Goal: Task Accomplishment & Management: Understand process/instructions

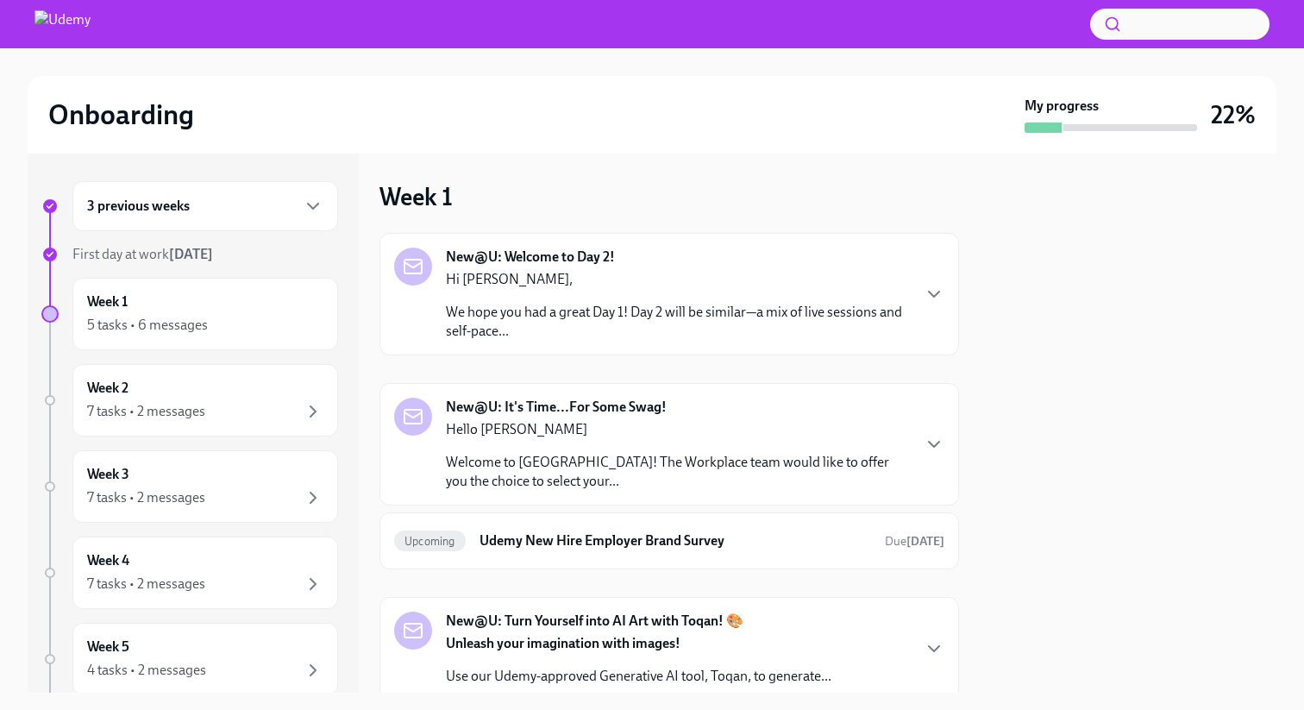
click at [362, 97] on div "Onboarding" at bounding box center [532, 114] width 969 height 34
click at [538, 277] on p "Hi [PERSON_NAME]," at bounding box center [678, 279] width 464 height 19
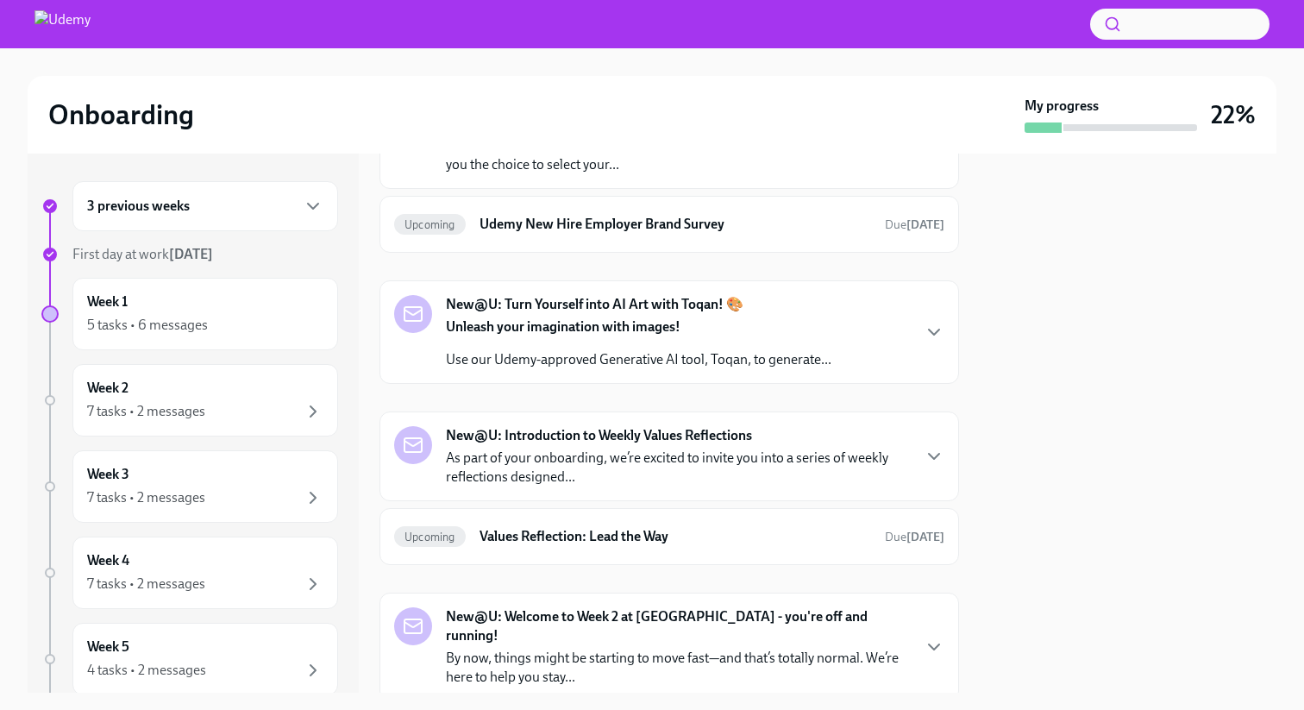
scroll to position [607, 0]
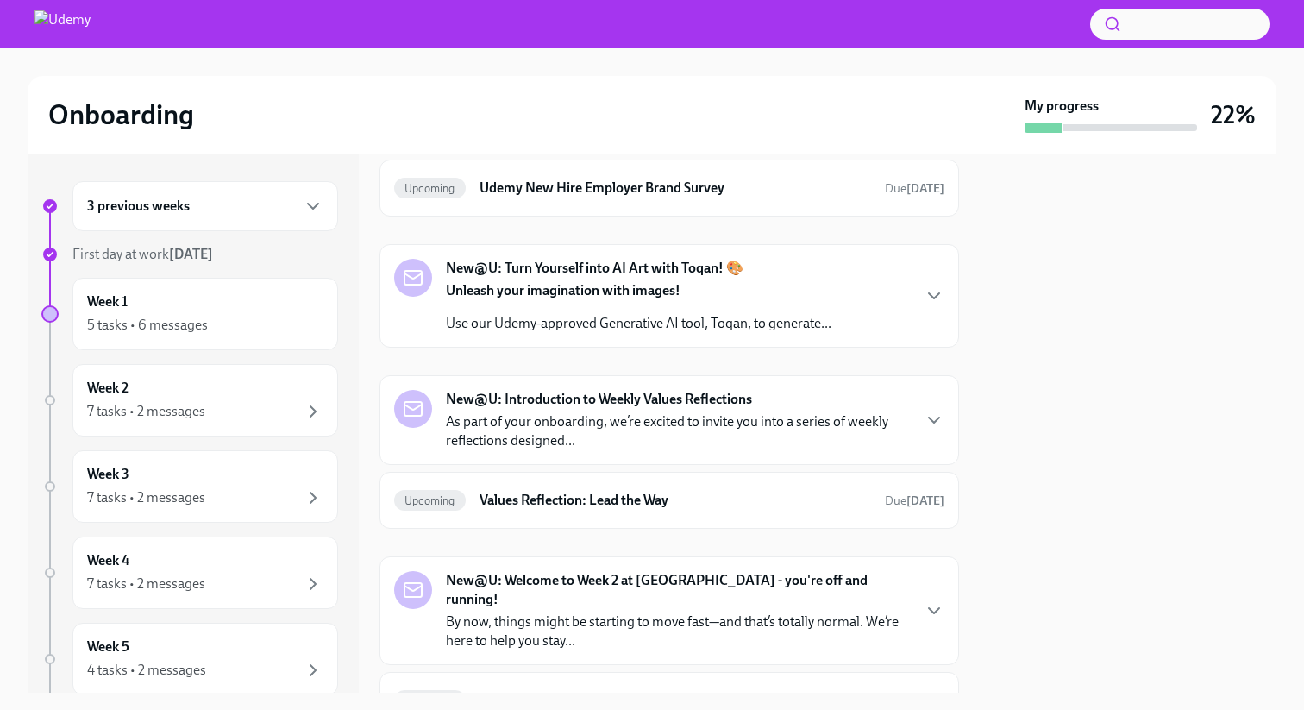
click at [538, 86] on p "Hello [PERSON_NAME]" at bounding box center [678, 76] width 464 height 19
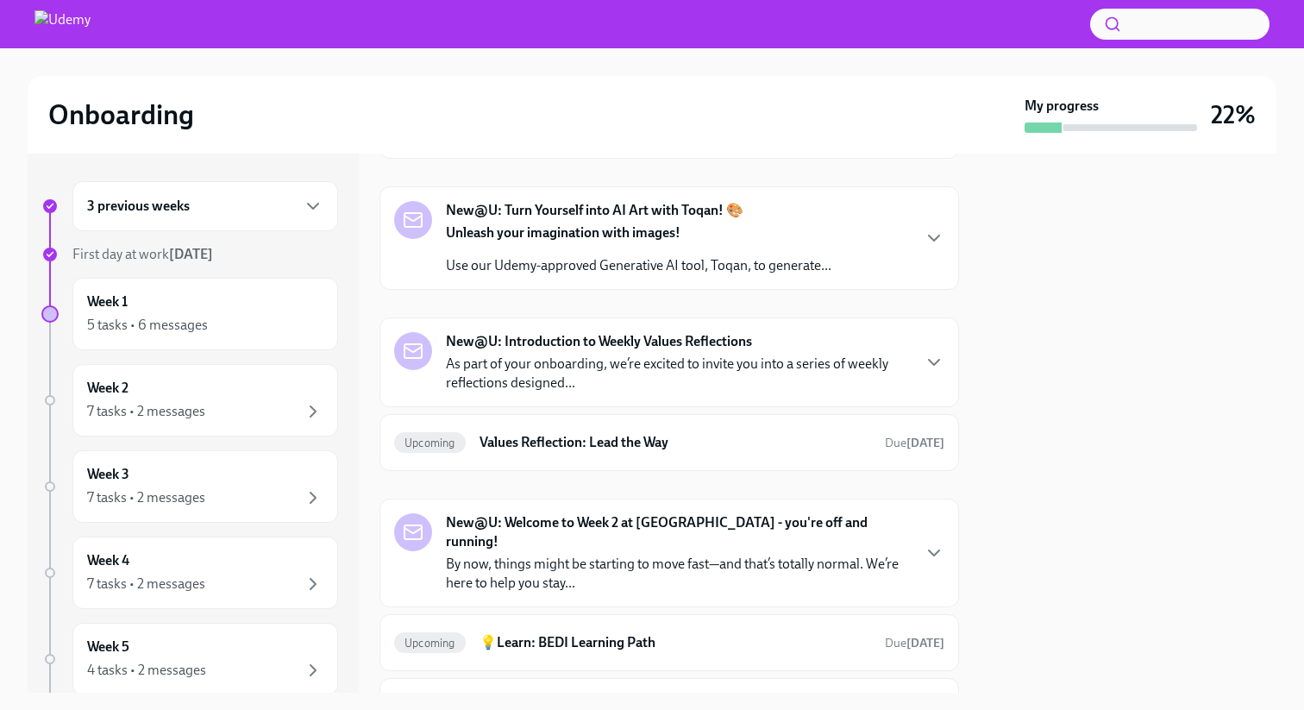
scroll to position [1003, 0]
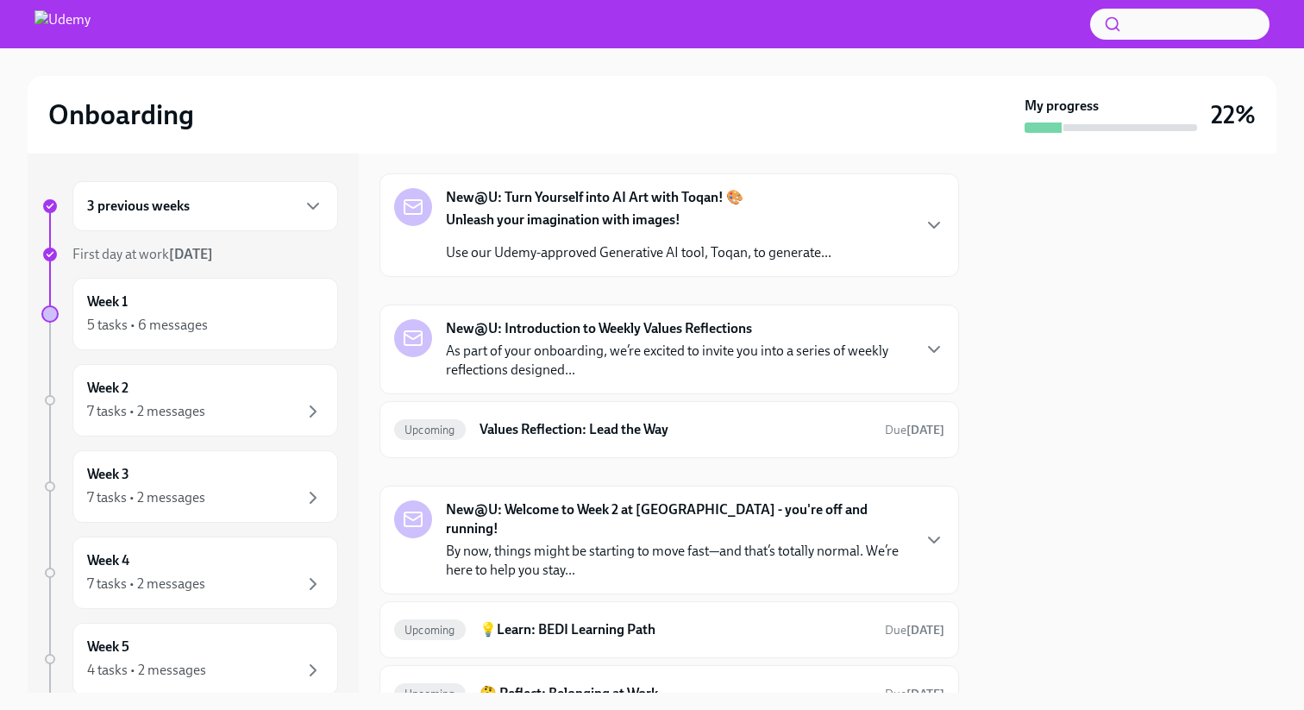
copy p "QAVQTBI647"
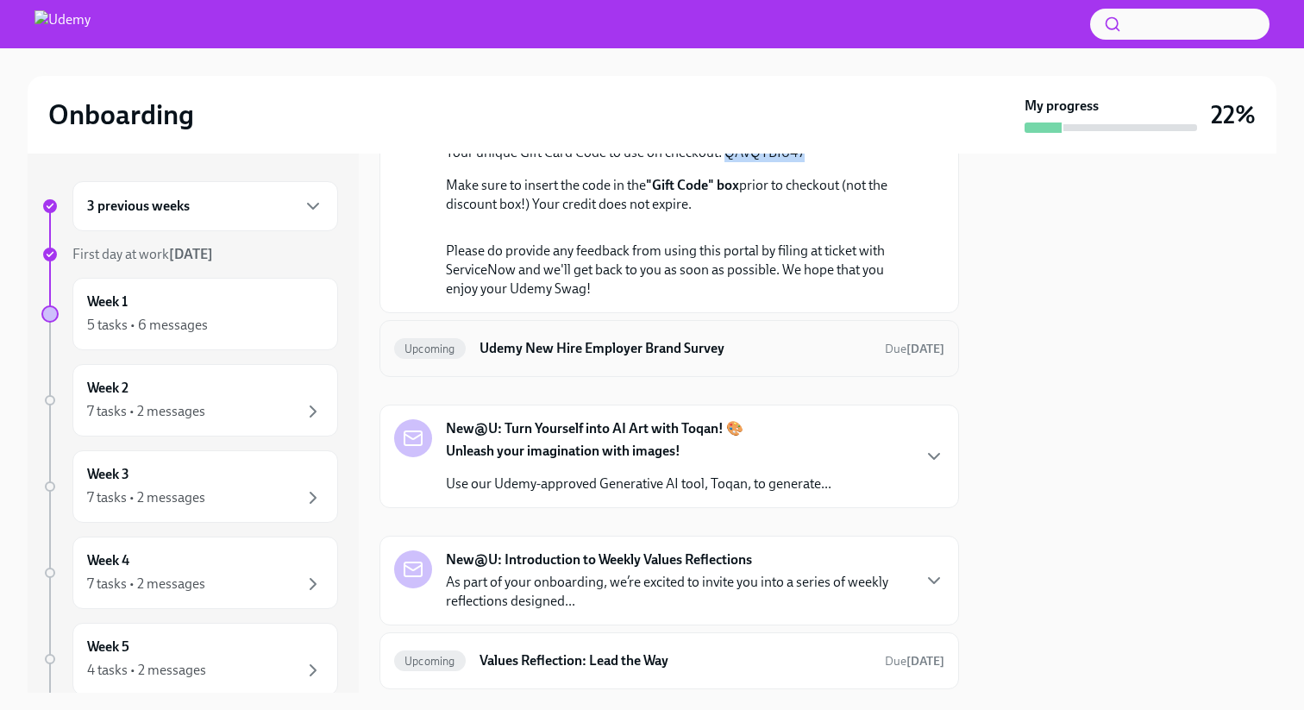
scroll to position [764, 0]
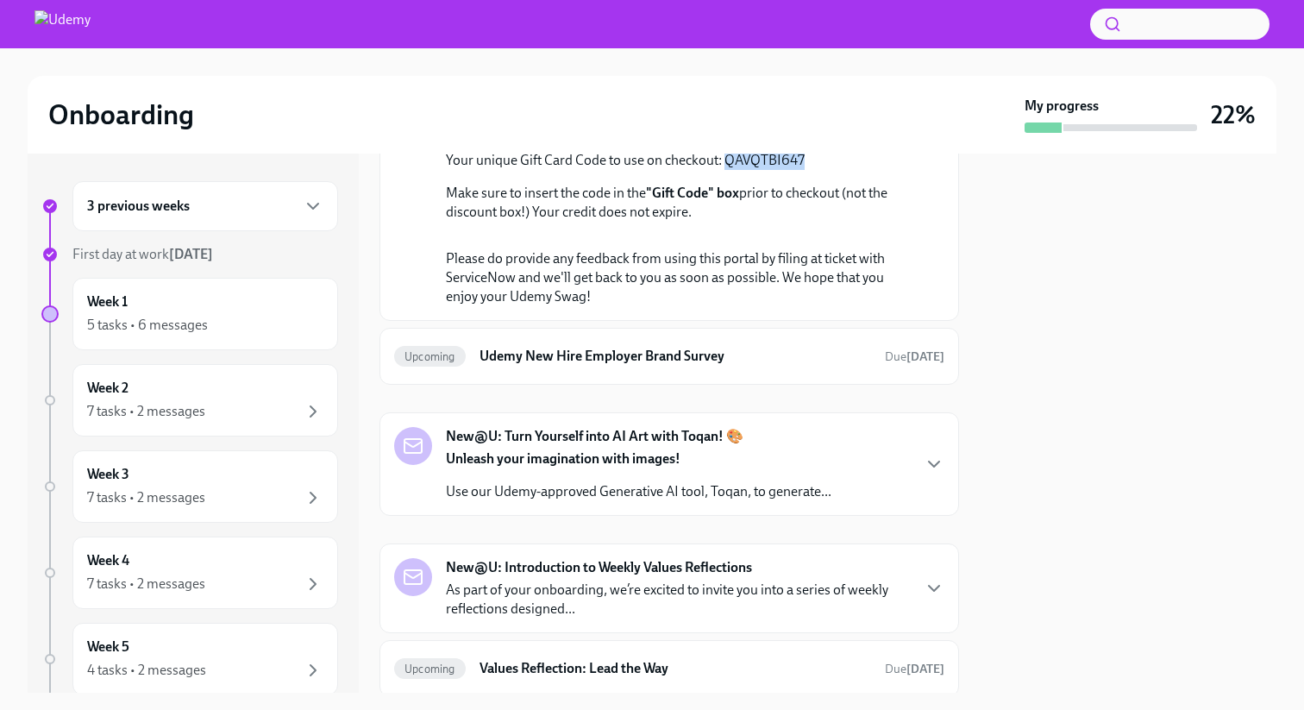
click at [816, 116] on link "the swag portal." at bounding box center [675, 98] width 459 height 35
click at [768, 170] on p "Your unique Gift Card Code to use on checkout: QAVQTBI647" at bounding box center [681, 160] width 471 height 19
click at [781, 170] on p "Your unique Gift Card Code to use on checkout: QAVQTBI647" at bounding box center [681, 160] width 471 height 19
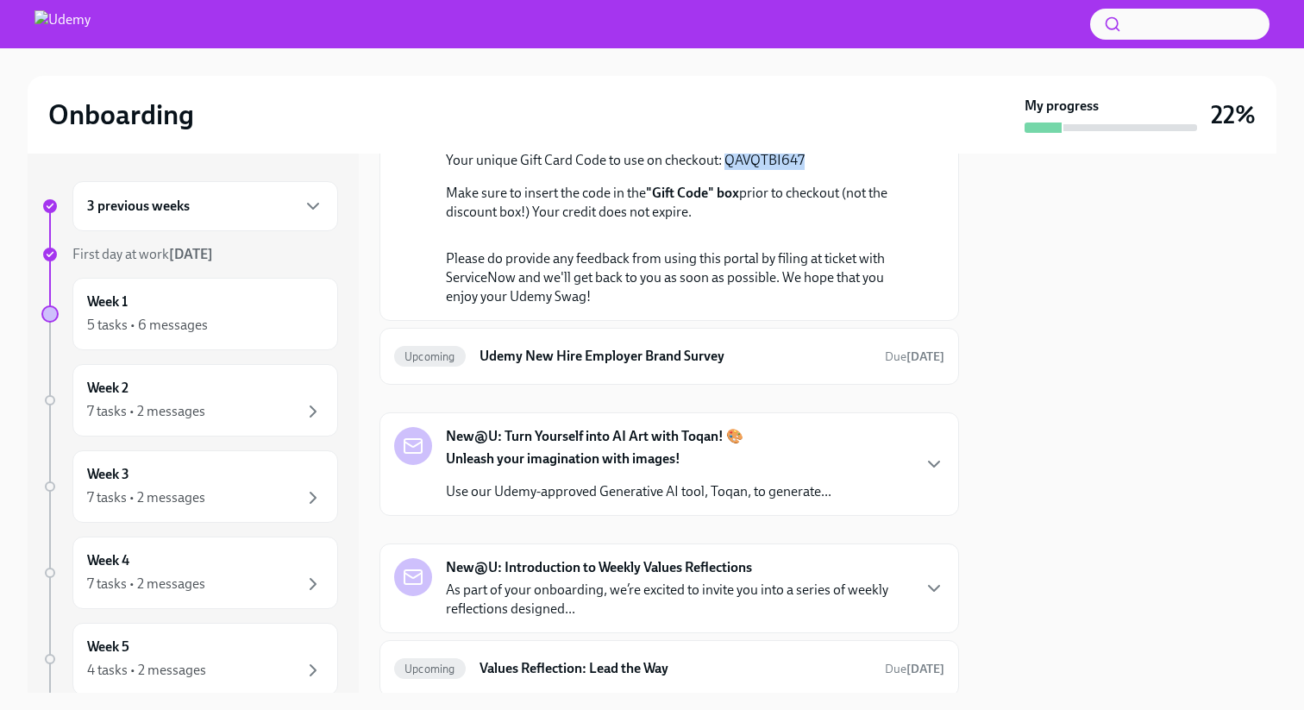
copy p "QAVQTBI647"
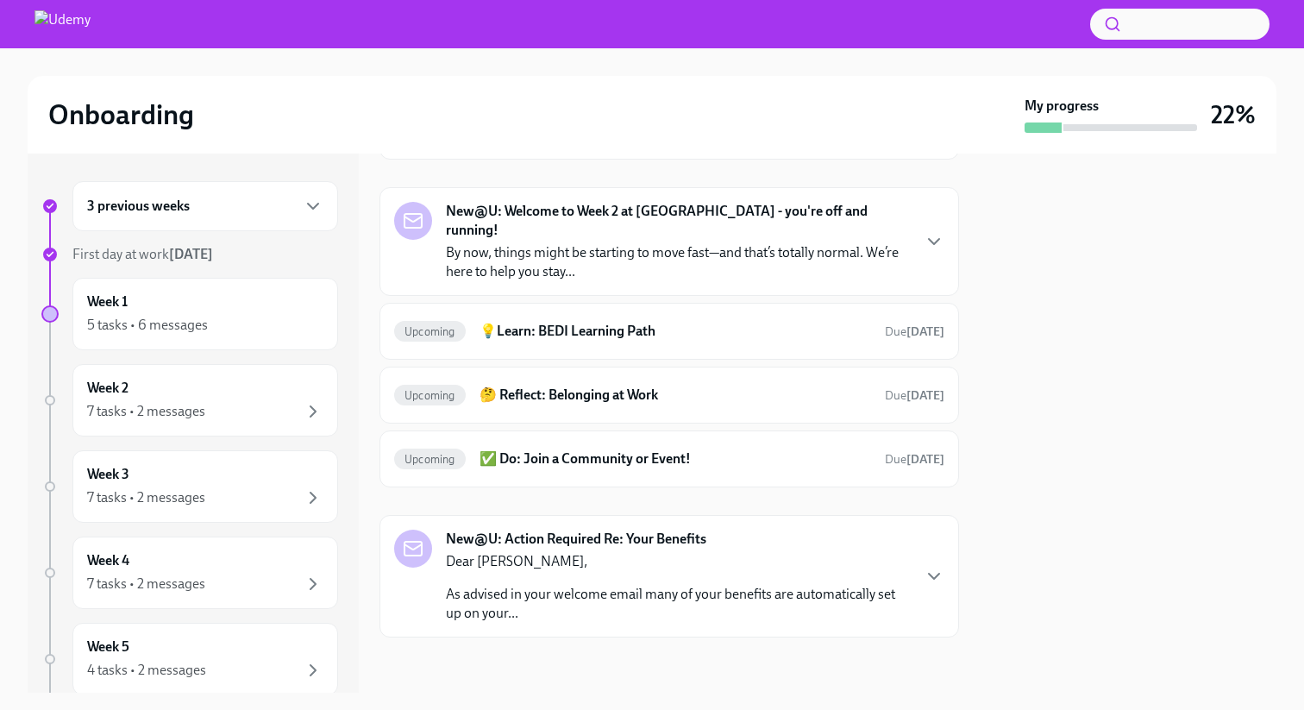
scroll to position [1498, 0]
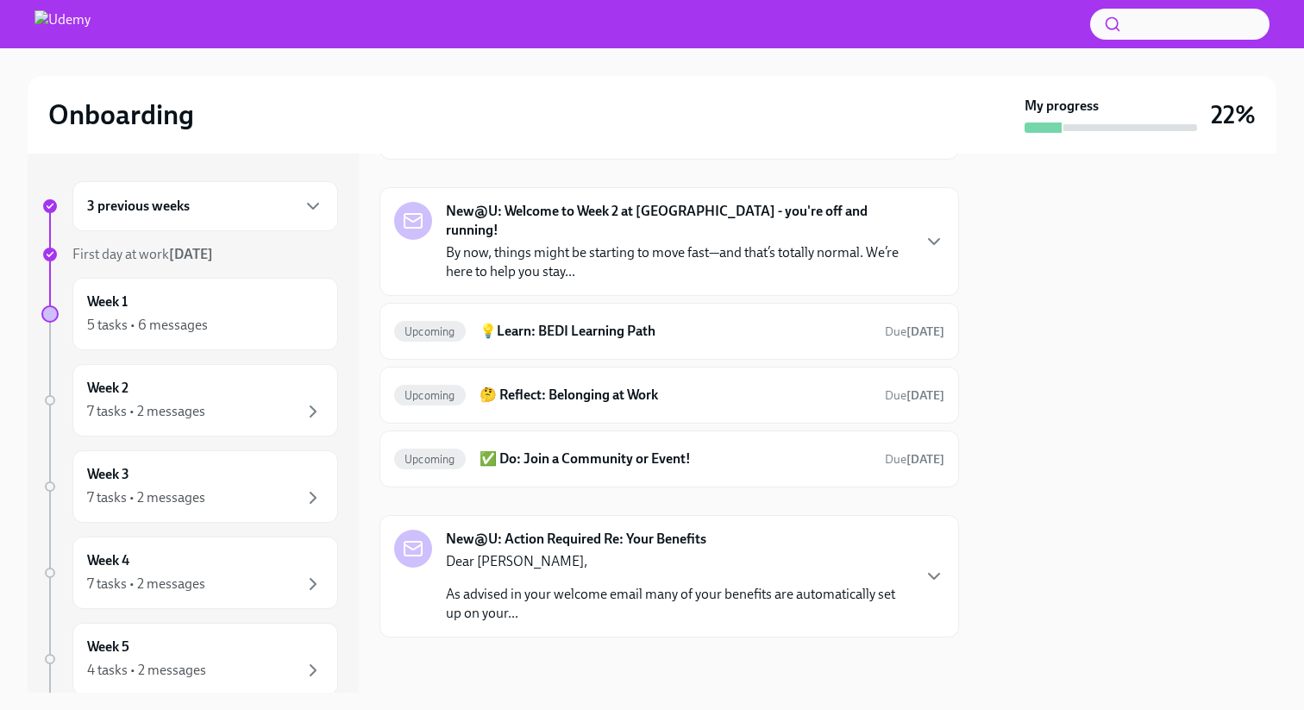
click at [606, 81] on p "As part of your onboarding, we’re excited to invite you into a series of weekly…" at bounding box center [678, 62] width 464 height 38
click at [626, 66] on link "here" at bounding box center [625, 57] width 27 height 16
click at [634, 145] on div "Upcoming Values Reflection: Lead the Way Due [DATE]" at bounding box center [669, 131] width 550 height 28
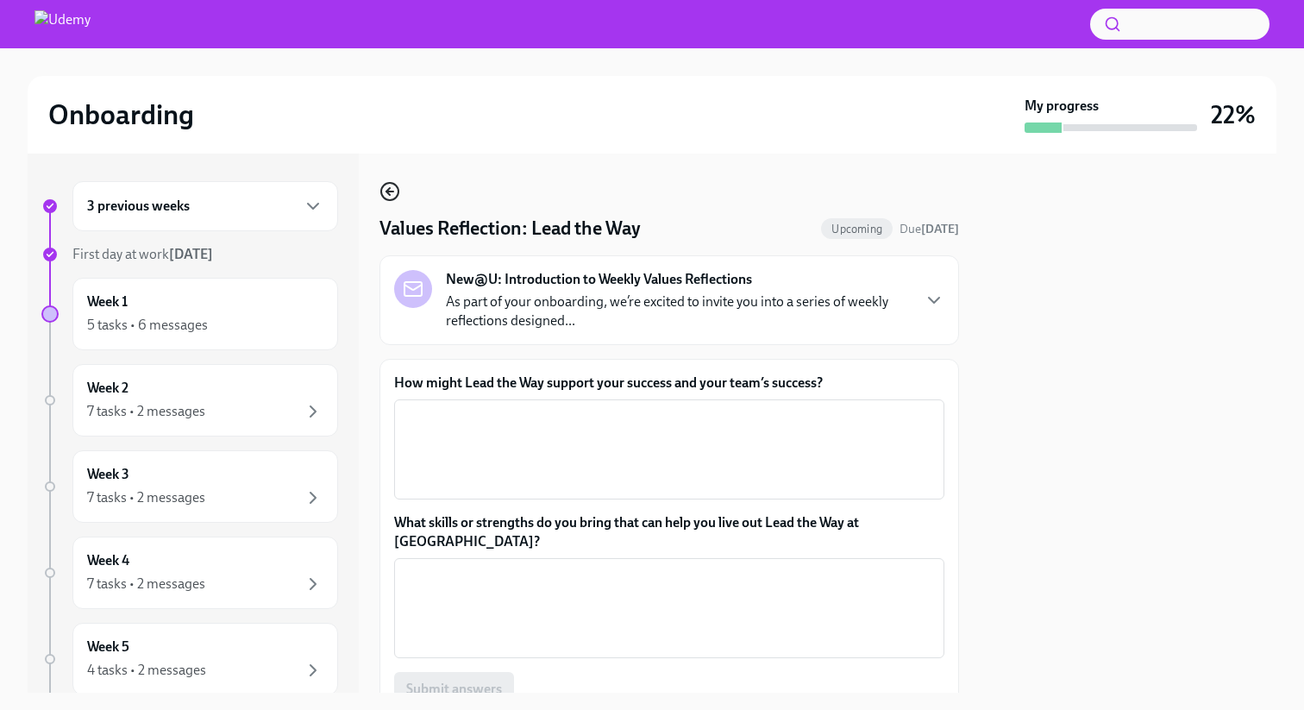
click at [388, 189] on icon "button" at bounding box center [389, 191] width 21 height 21
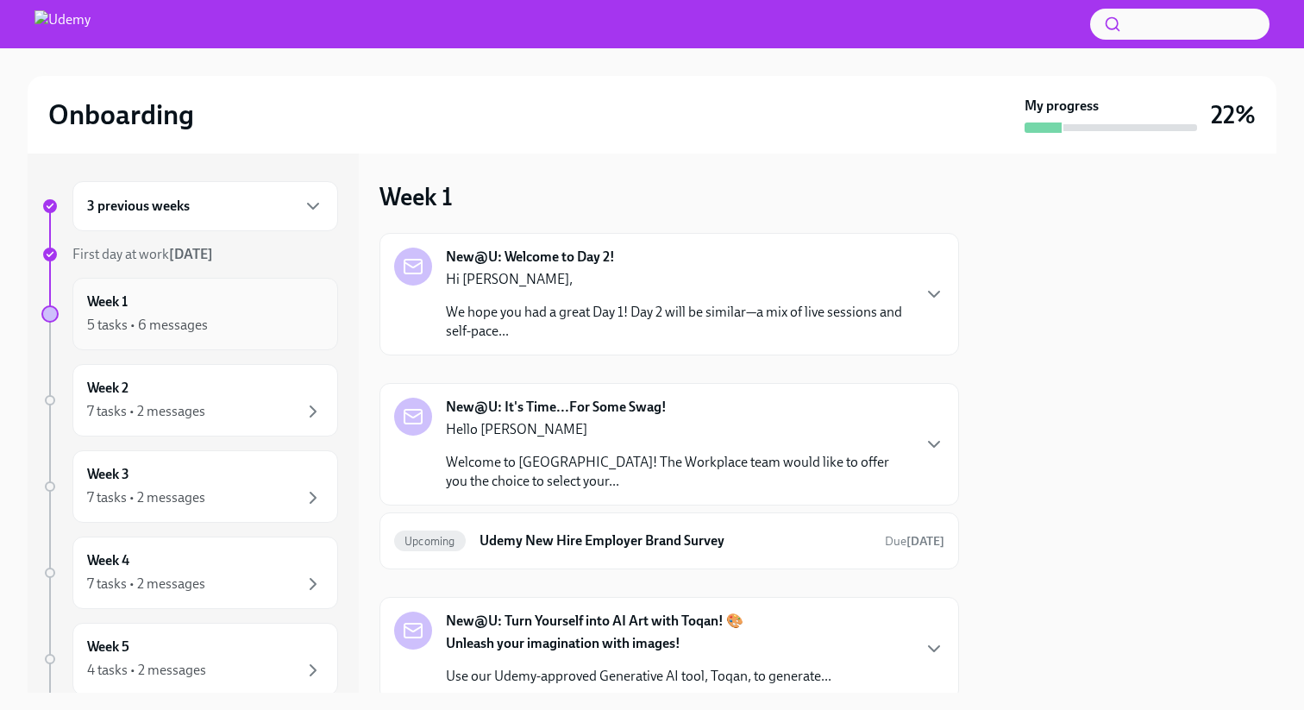
click at [192, 298] on div "Week 1 5 tasks • 6 messages" at bounding box center [205, 313] width 236 height 43
